Goal: Book appointment/travel/reservation

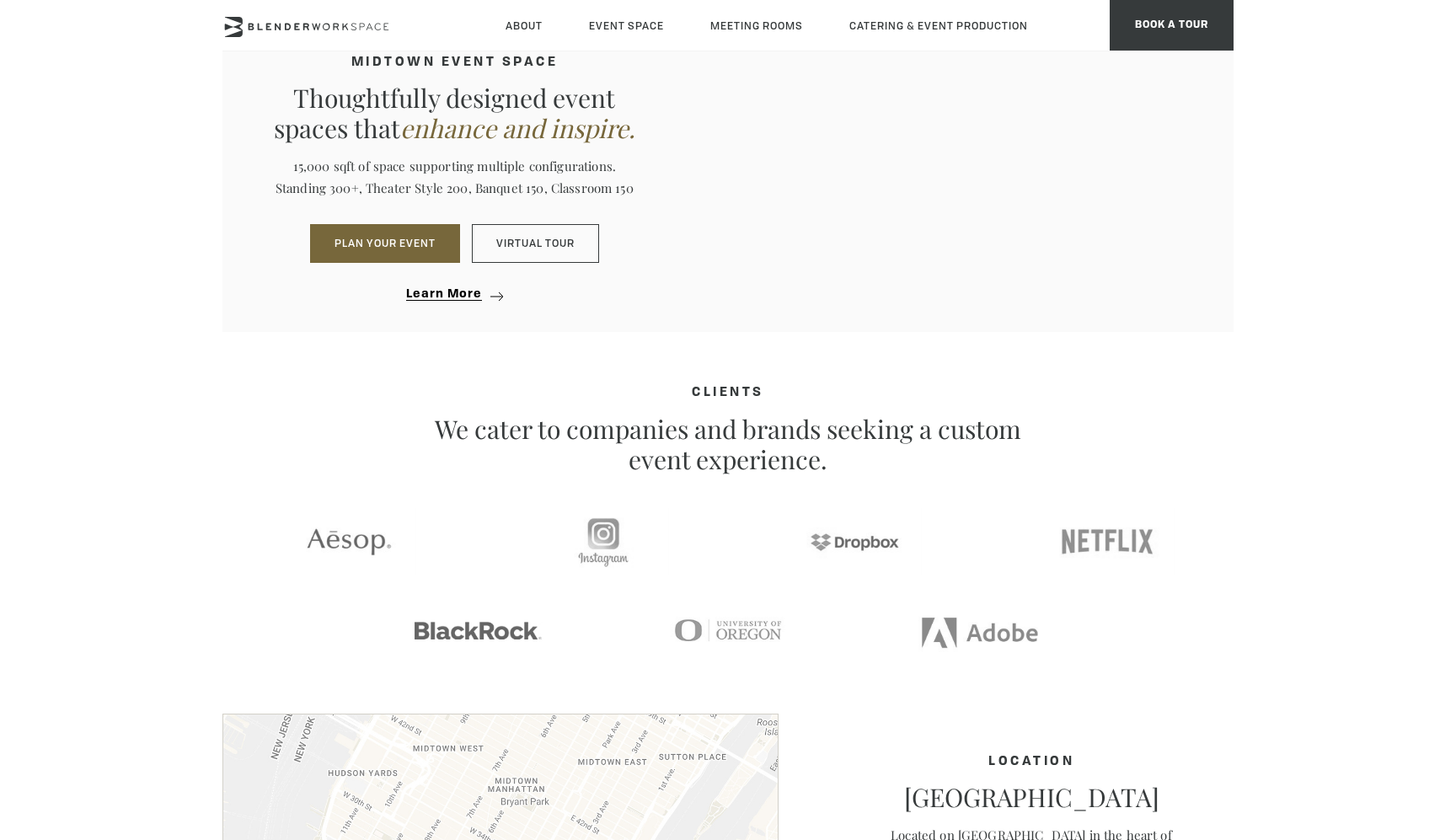
scroll to position [1552, 0]
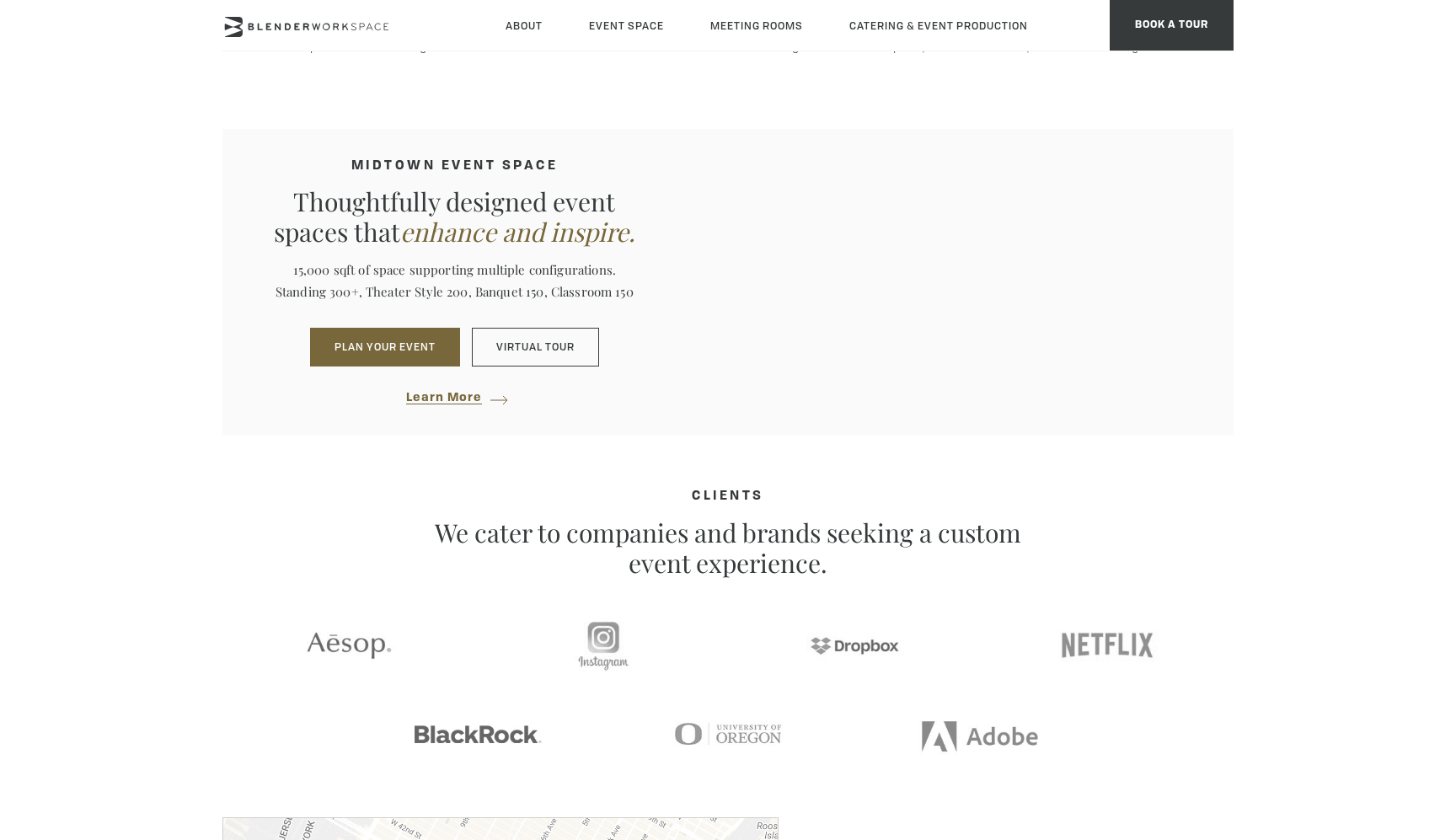
click at [473, 399] on span "Learn More" at bounding box center [443, 398] width 75 height 12
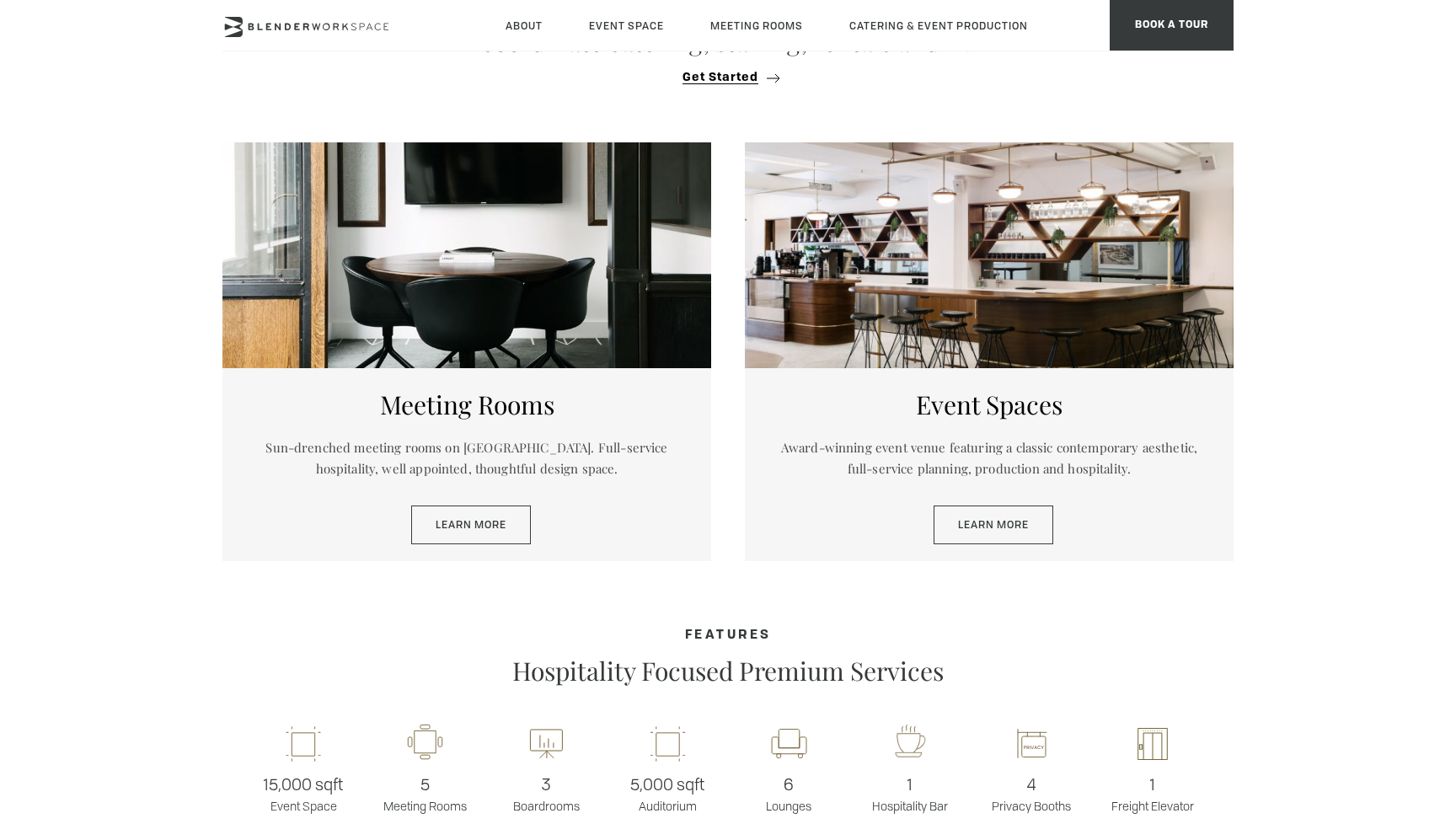
scroll to position [771, 0]
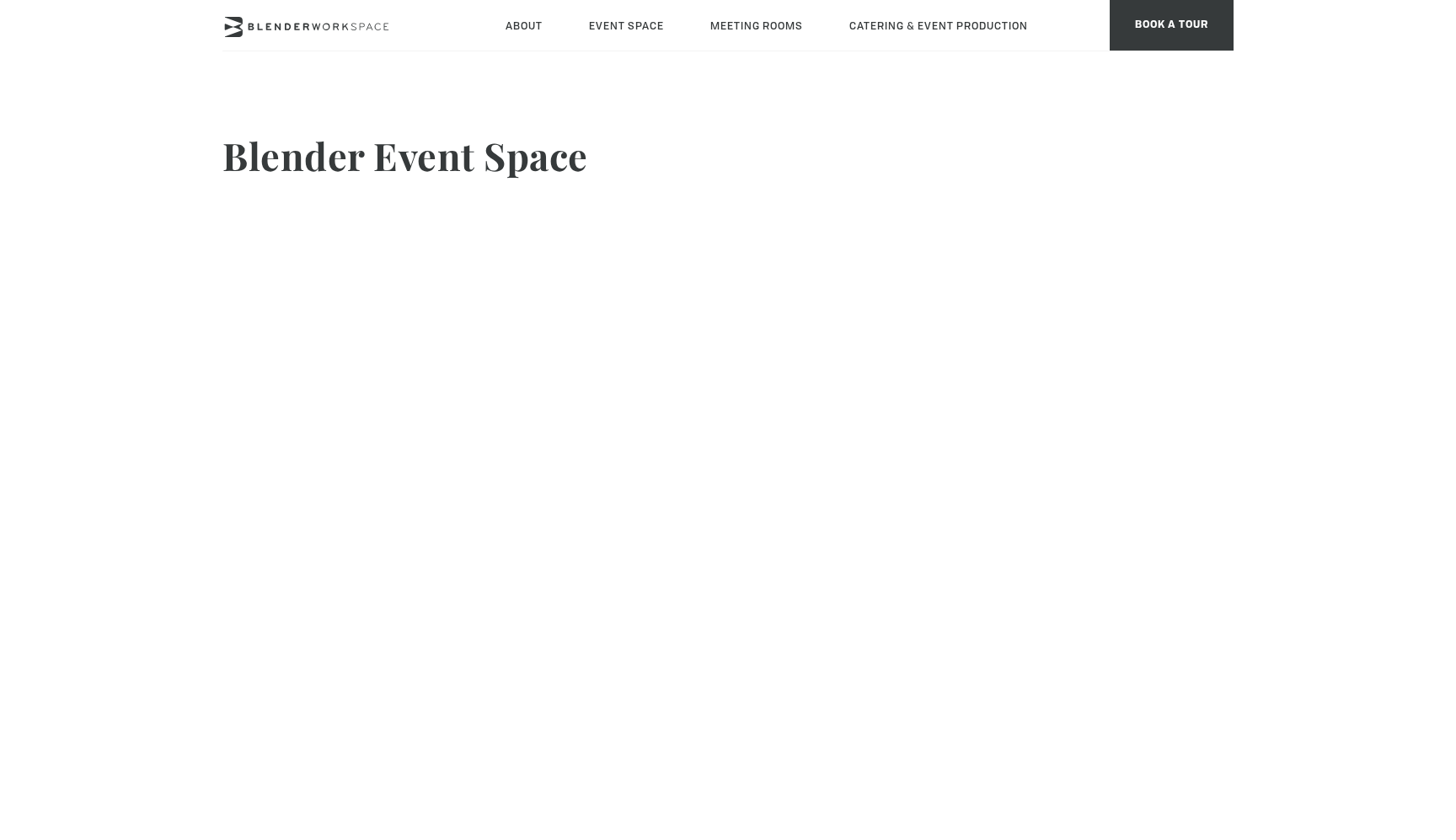
type div "2025-08-12"
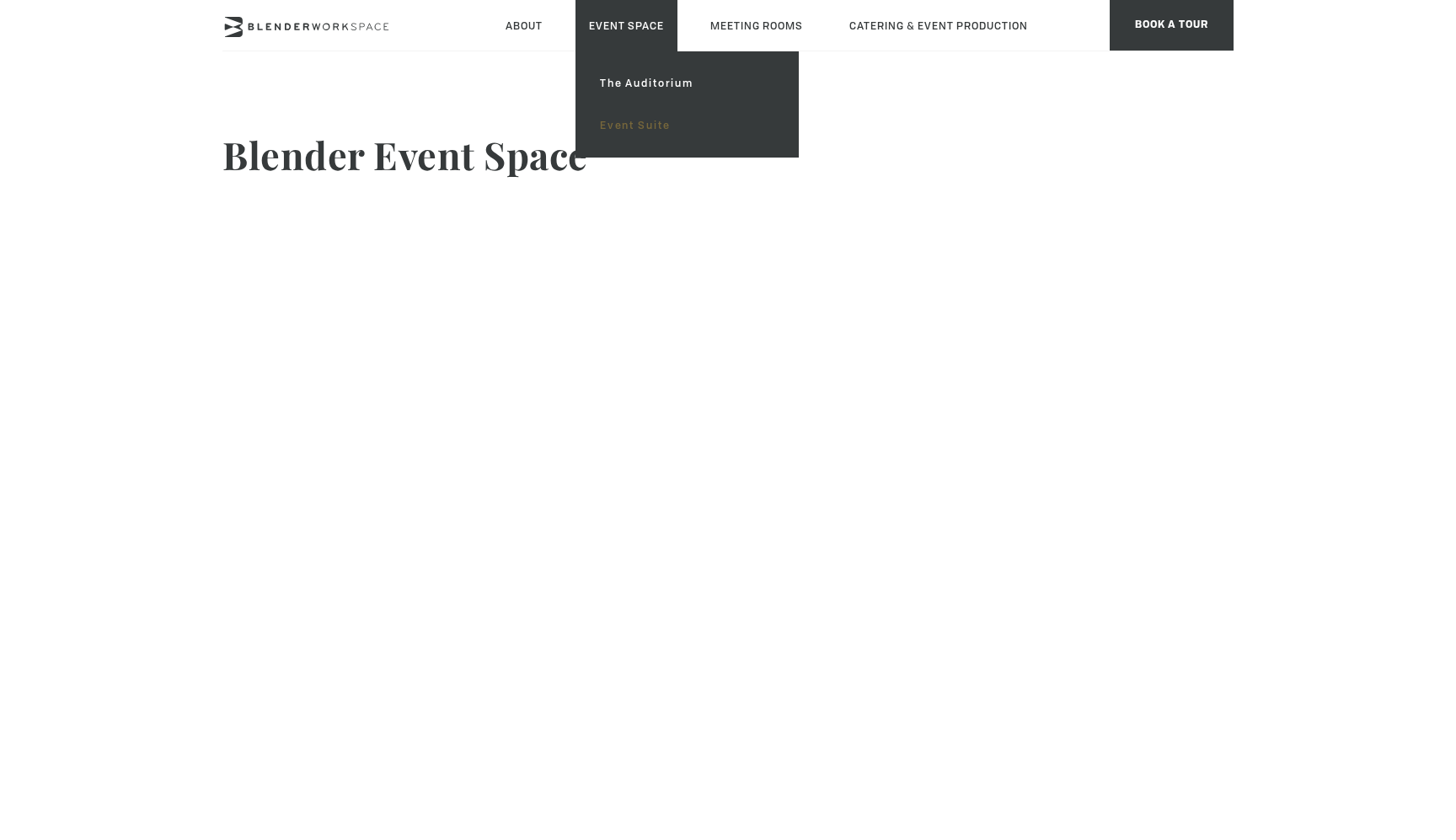
click at [625, 135] on link "Event Suite" at bounding box center [686, 125] width 202 height 42
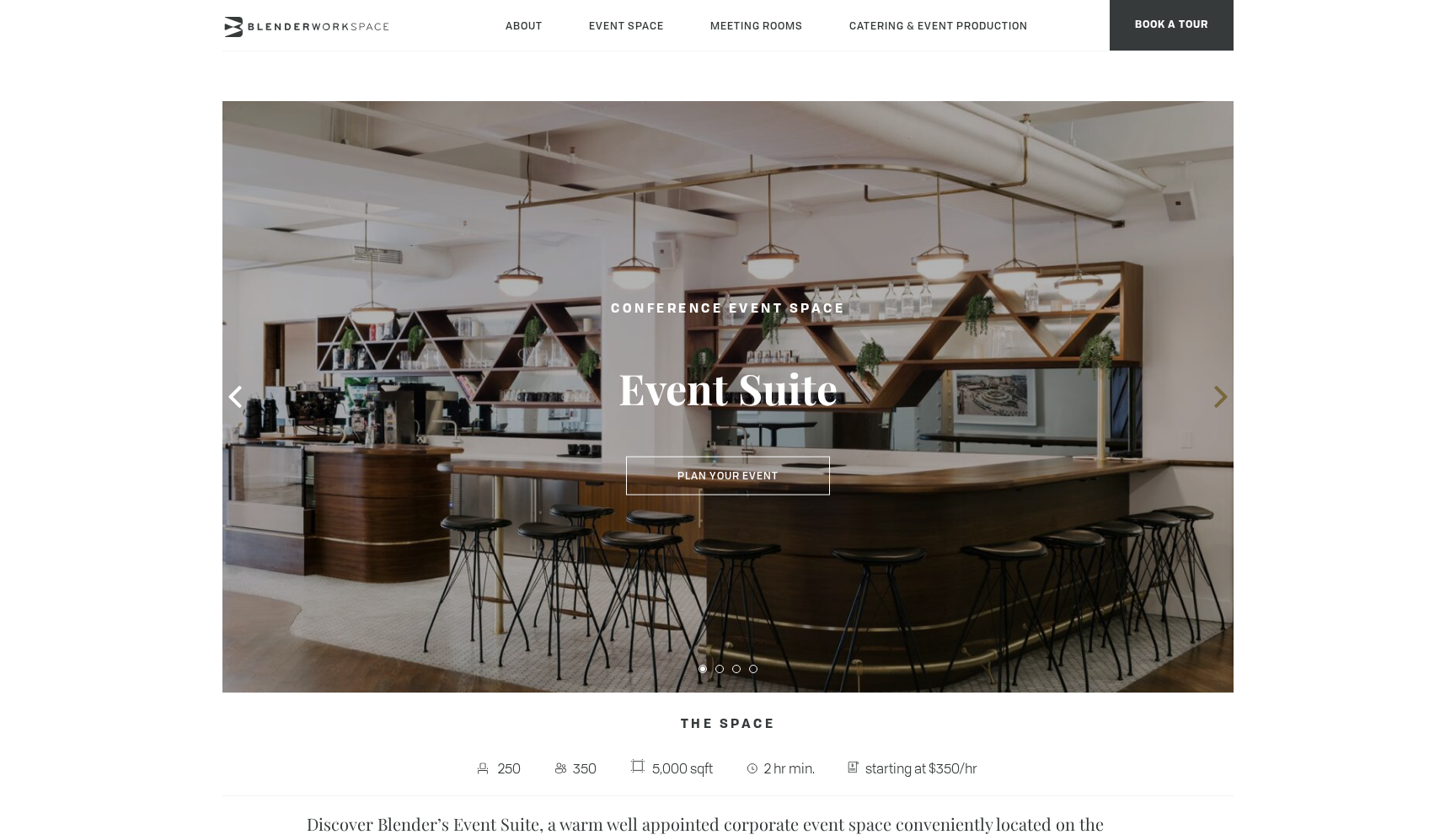
click at [1222, 397] on icon at bounding box center [1221, 397] width 22 height 22
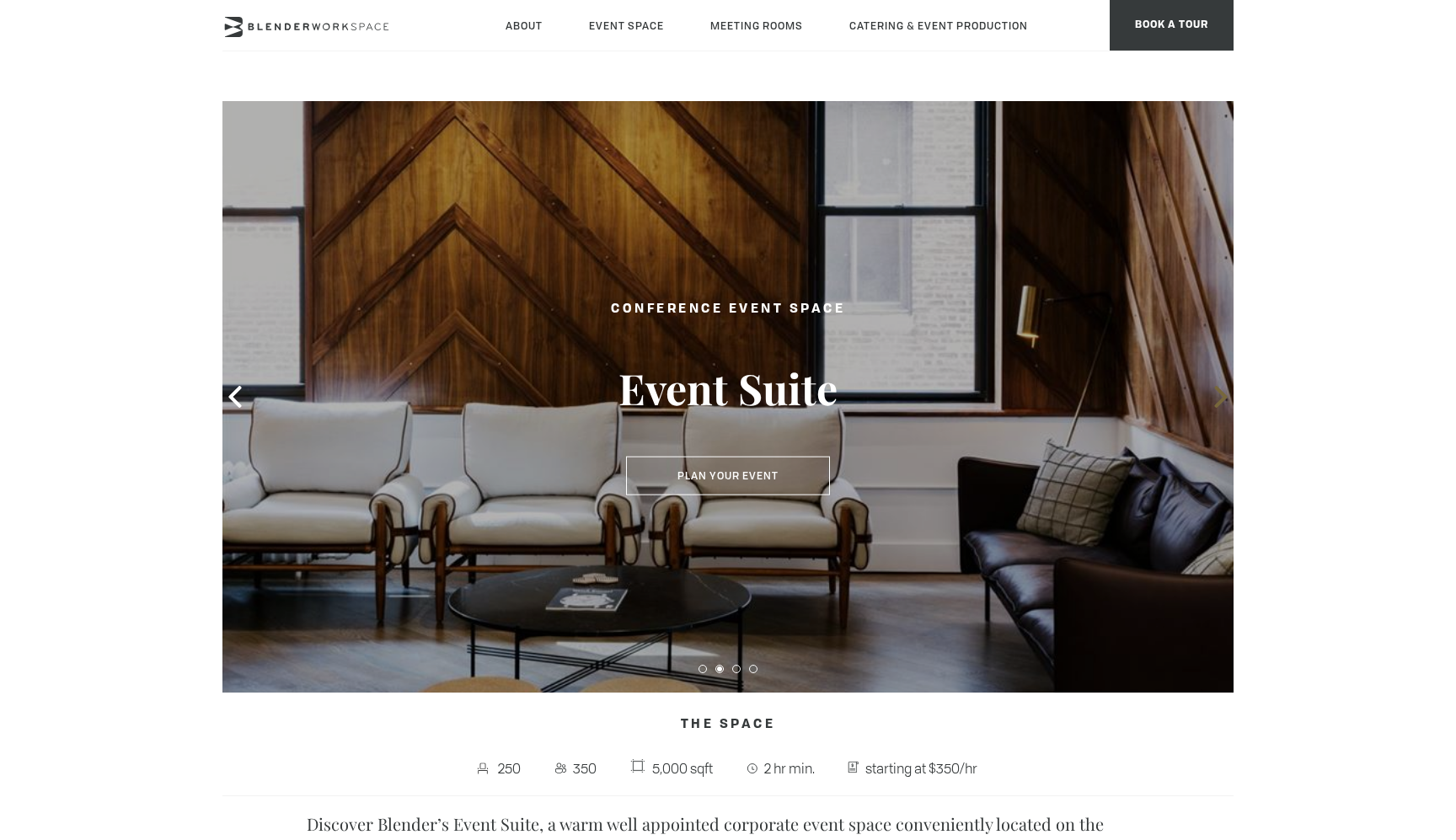
click at [1222, 397] on icon at bounding box center [1221, 397] width 22 height 22
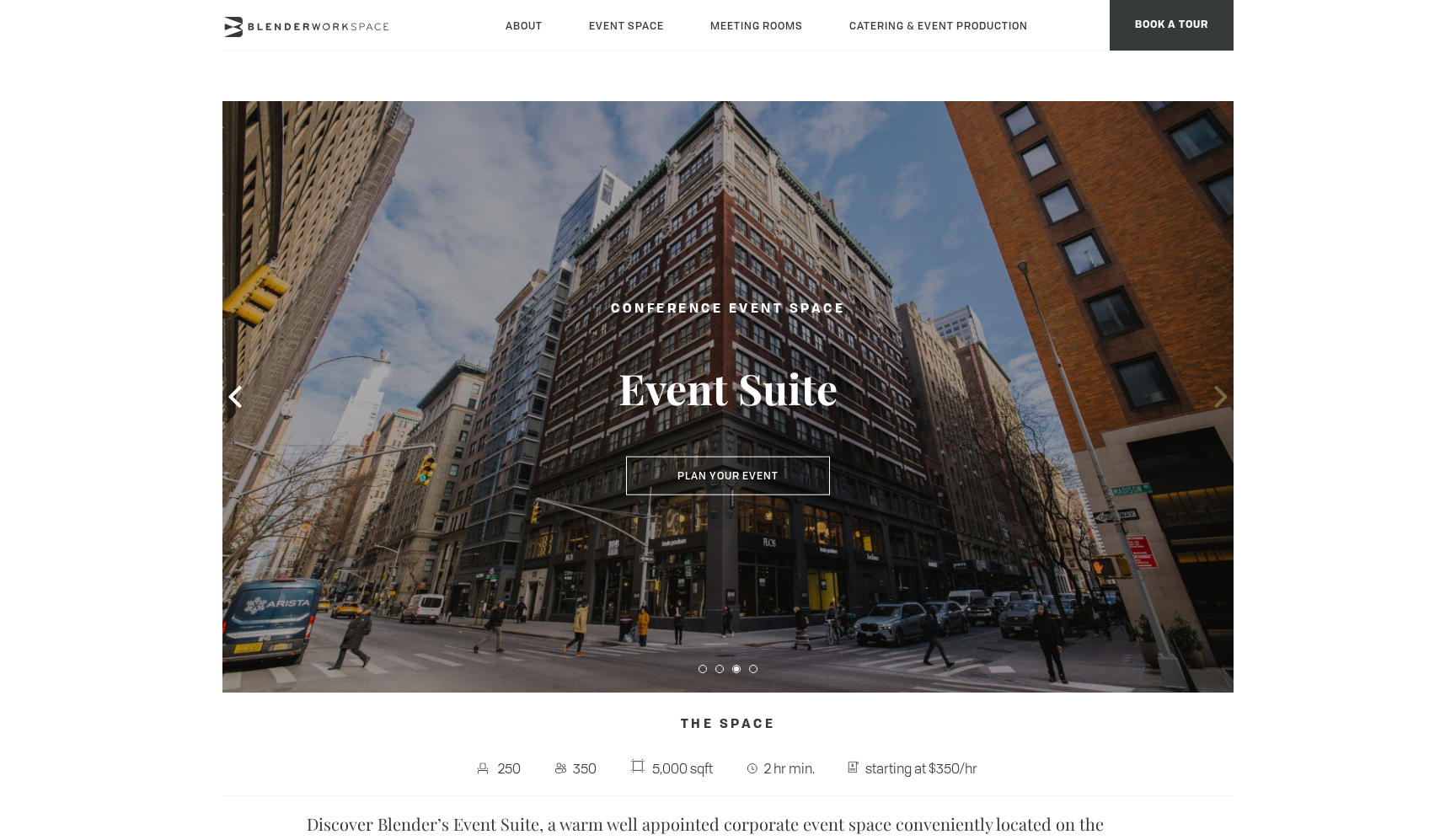
click at [1222, 397] on icon at bounding box center [1221, 397] width 22 height 22
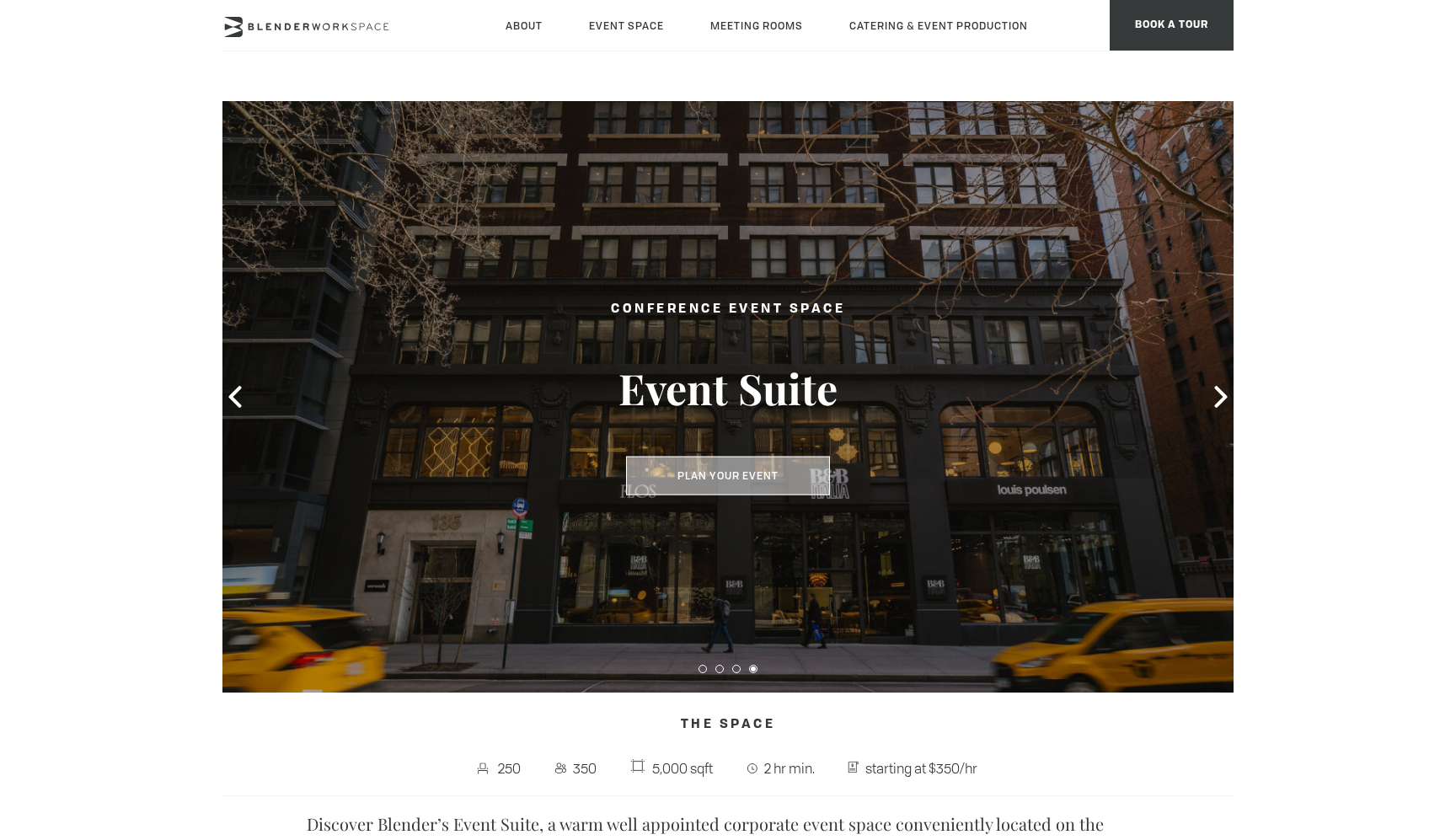
click at [732, 467] on button "Plan Your Event" at bounding box center [728, 476] width 204 height 39
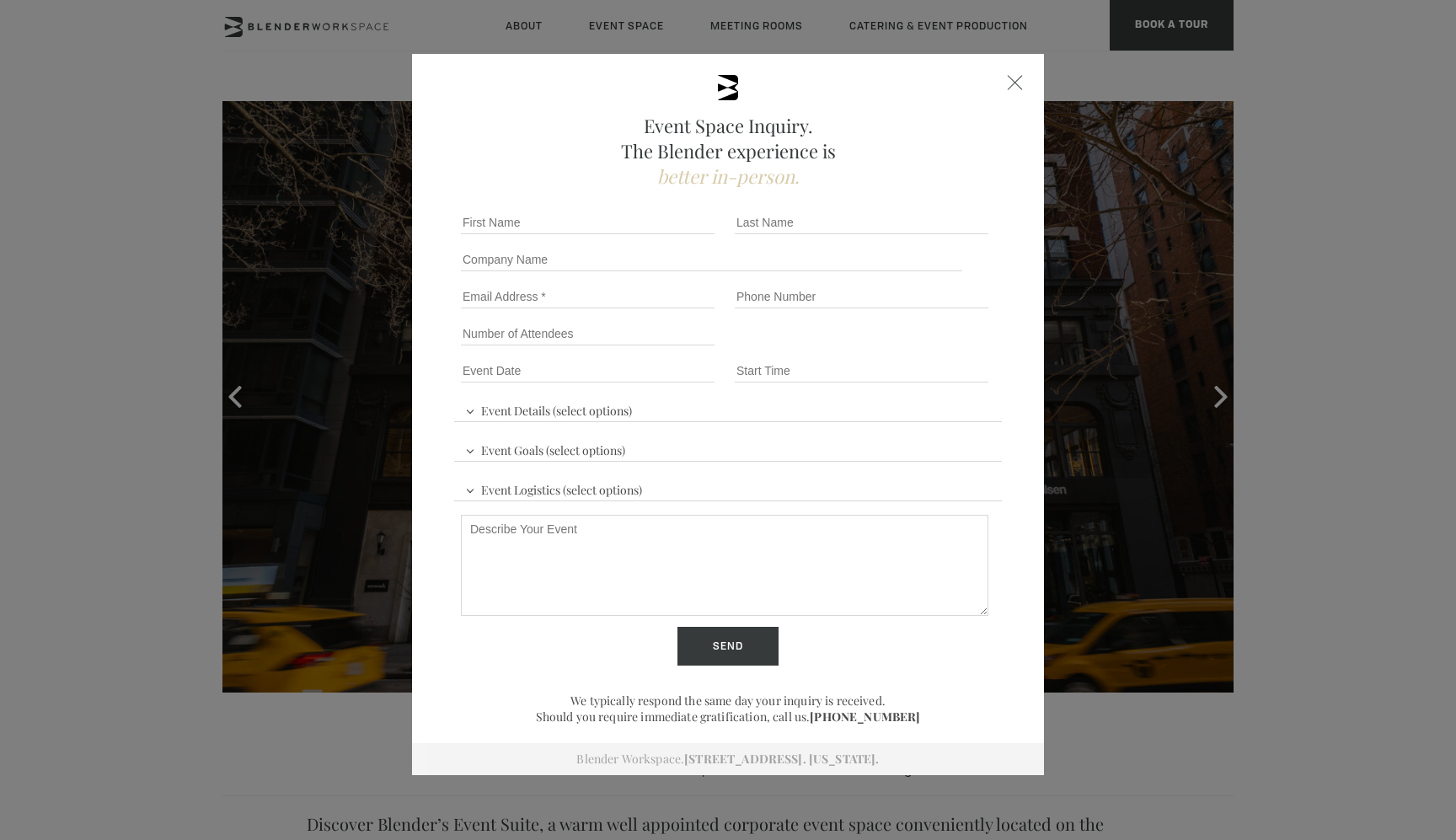
click at [1010, 83] on div at bounding box center [1015, 82] width 15 height 15
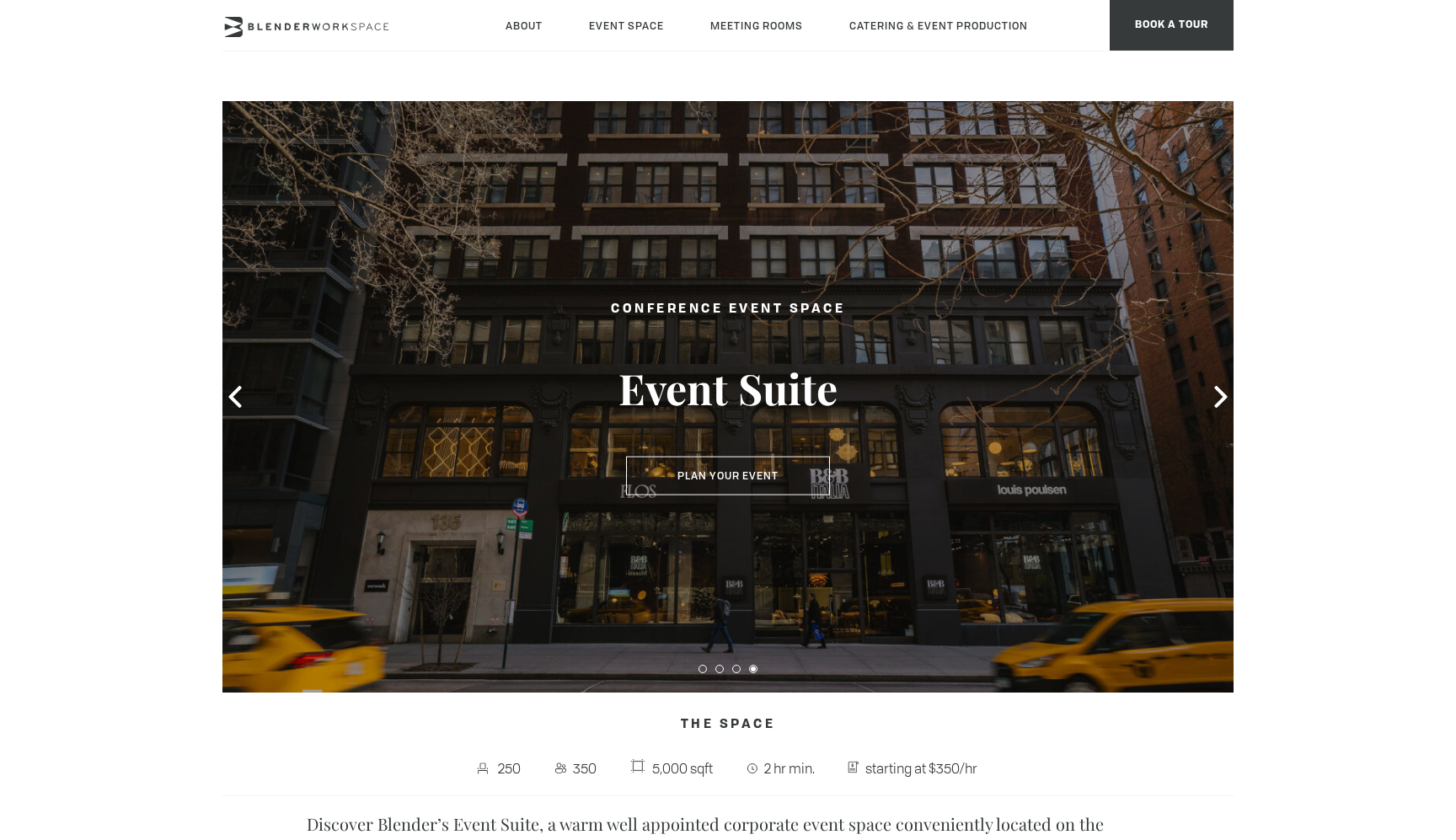
click at [356, 23] on icon at bounding box center [307, 27] width 169 height 20
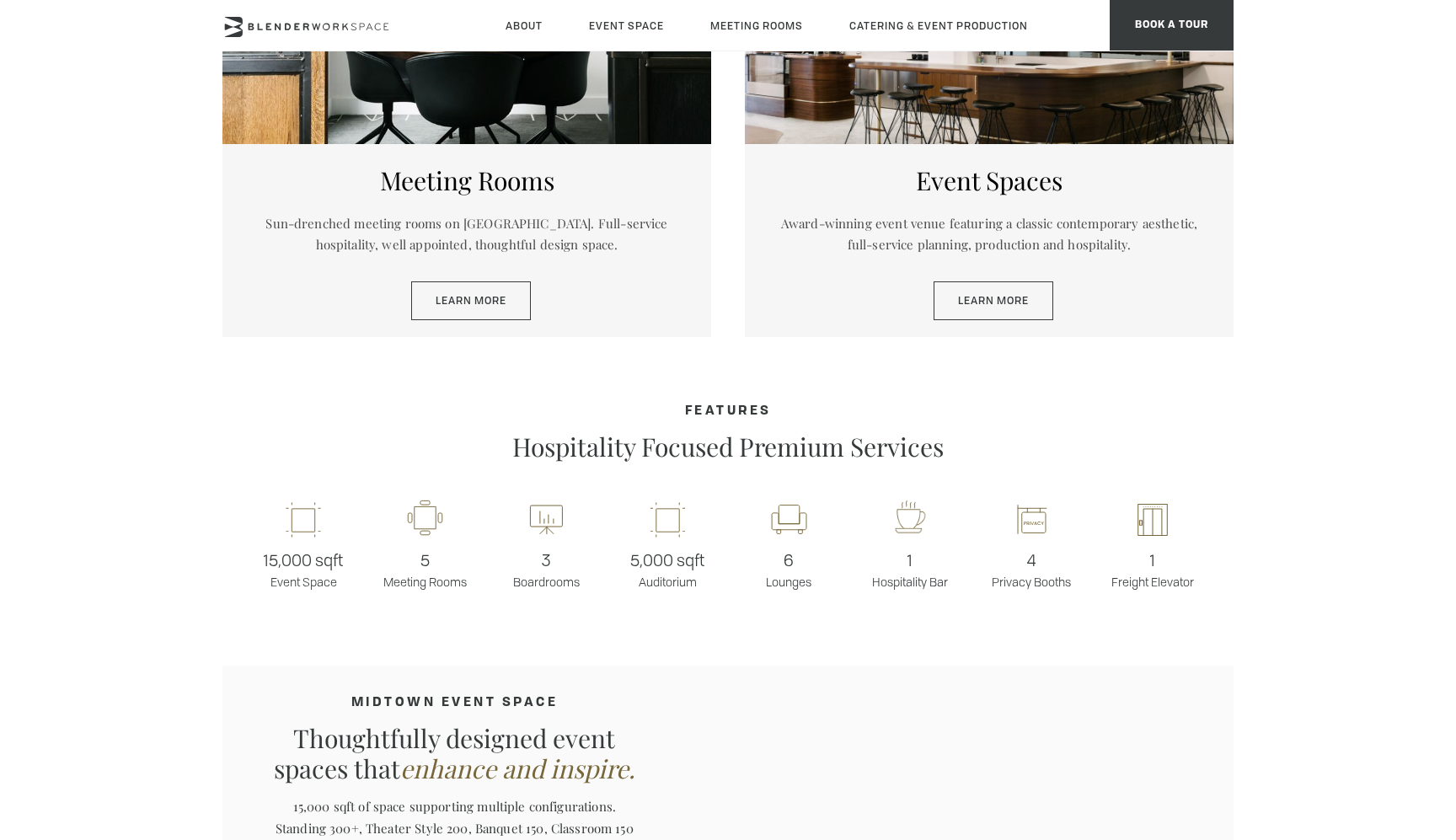
scroll to position [813, 0]
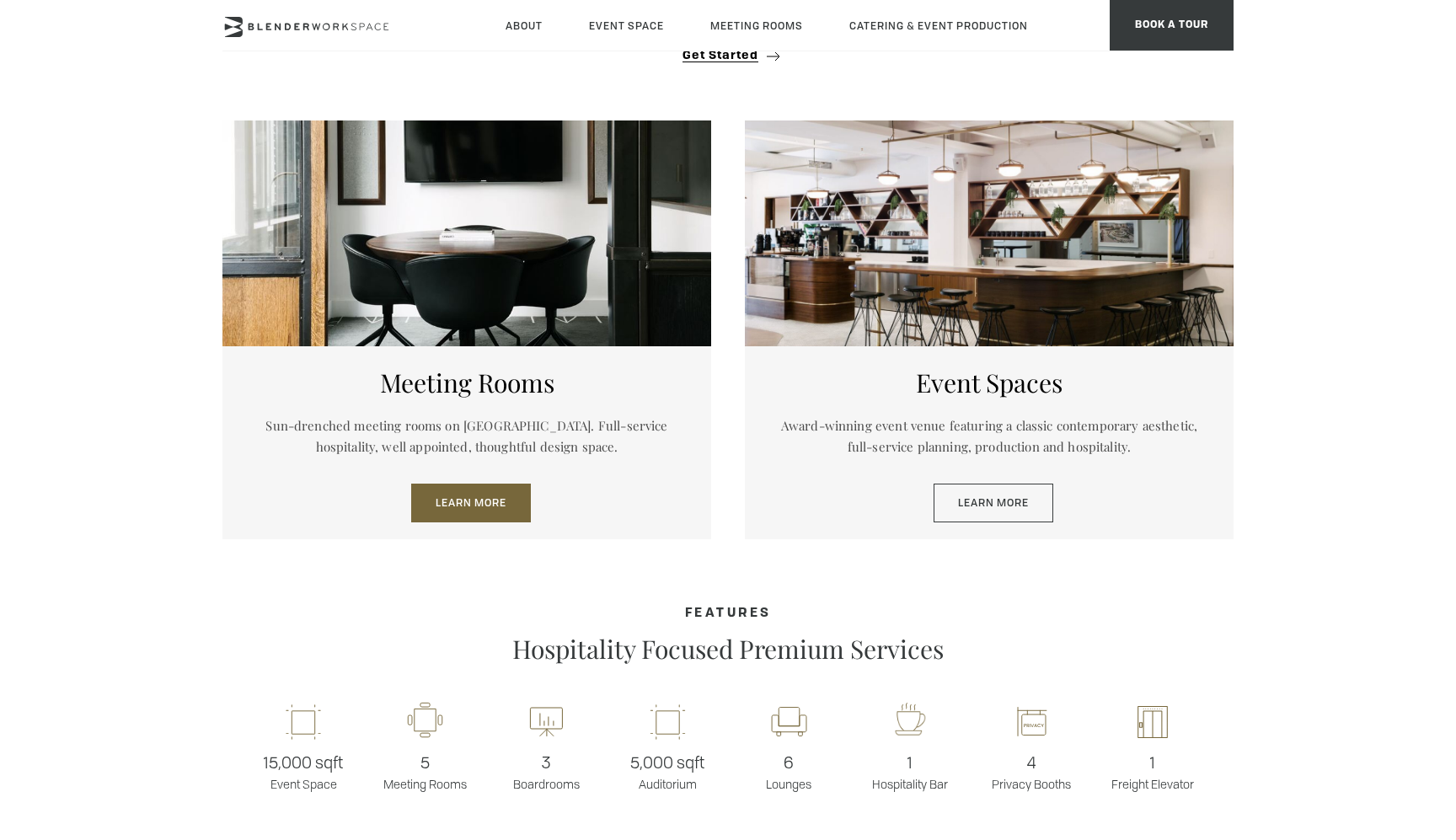
click at [494, 510] on link "Learn More" at bounding box center [471, 503] width 120 height 39
